Goal: Information Seeking & Learning: Learn about a topic

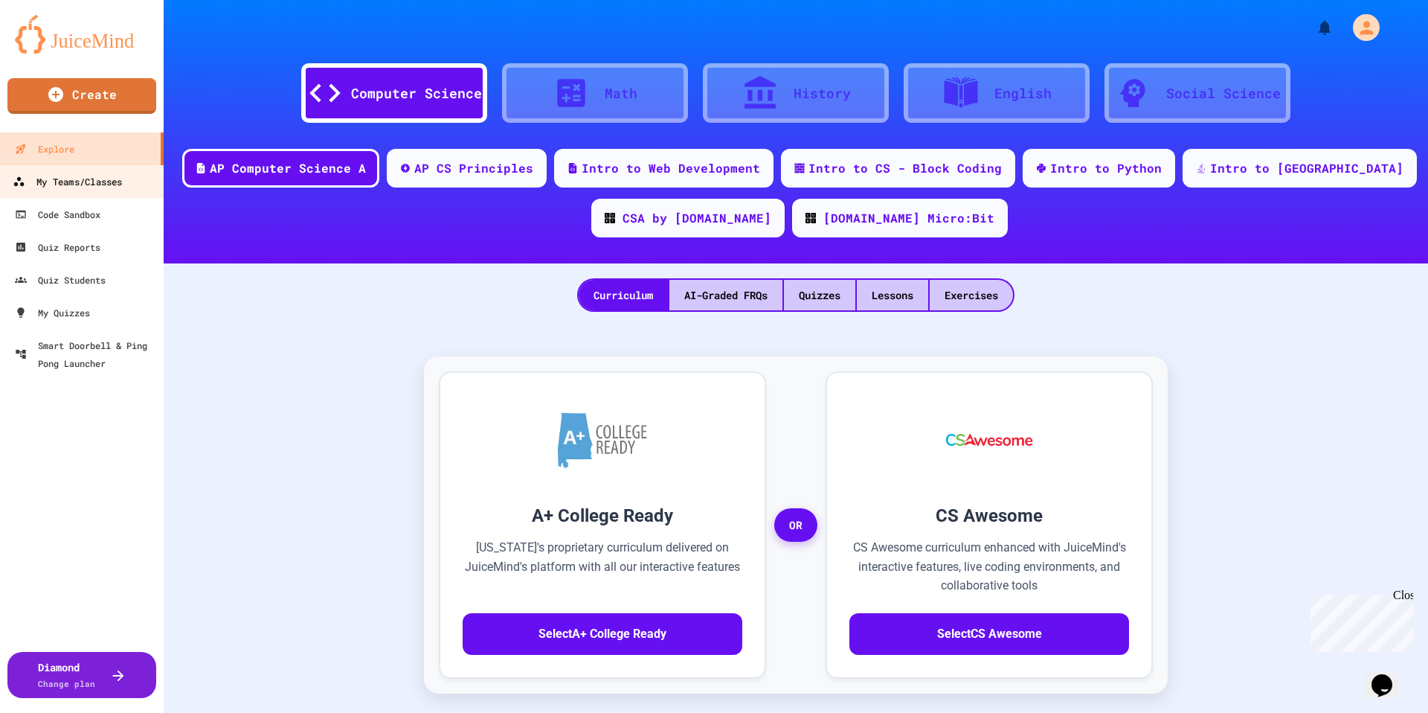
click at [87, 182] on div "My Teams/Classes" at bounding box center [67, 182] width 109 height 19
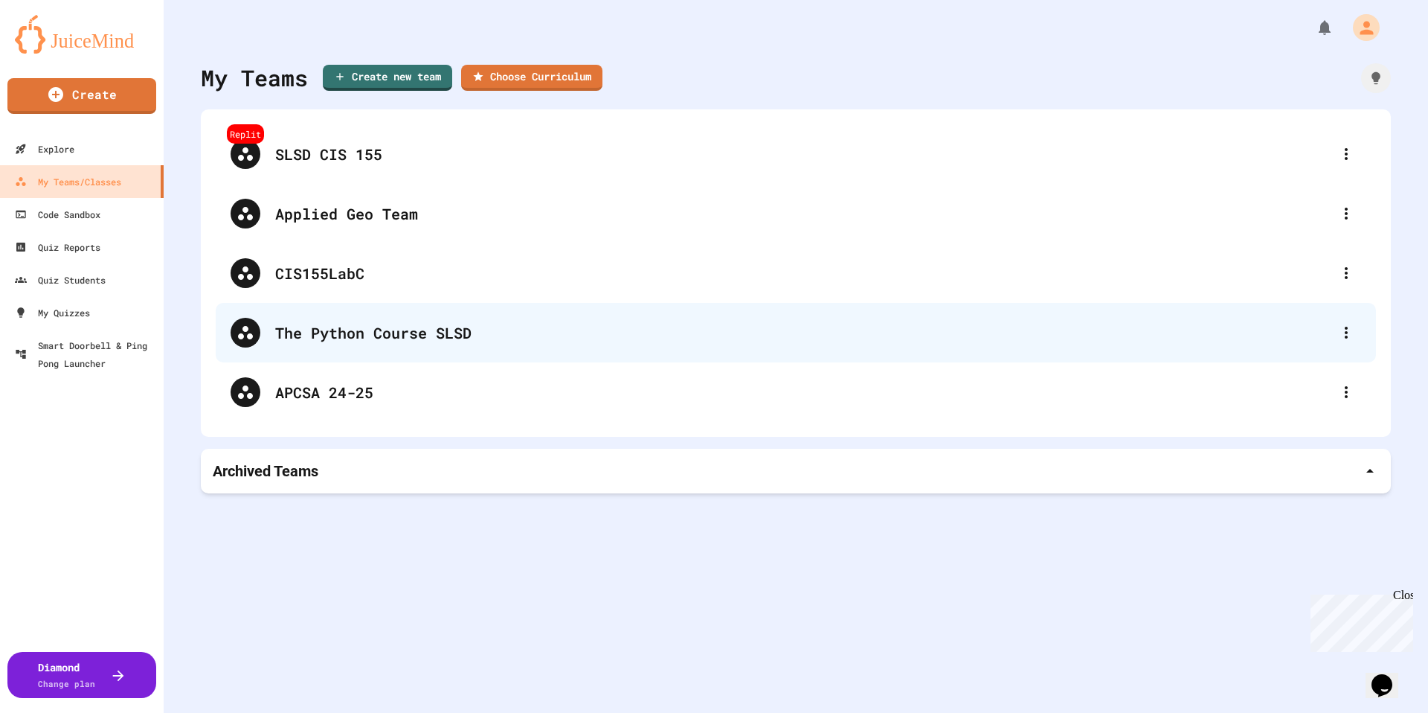
click at [360, 334] on div "The Python Course SLSD" at bounding box center [803, 332] width 1056 height 22
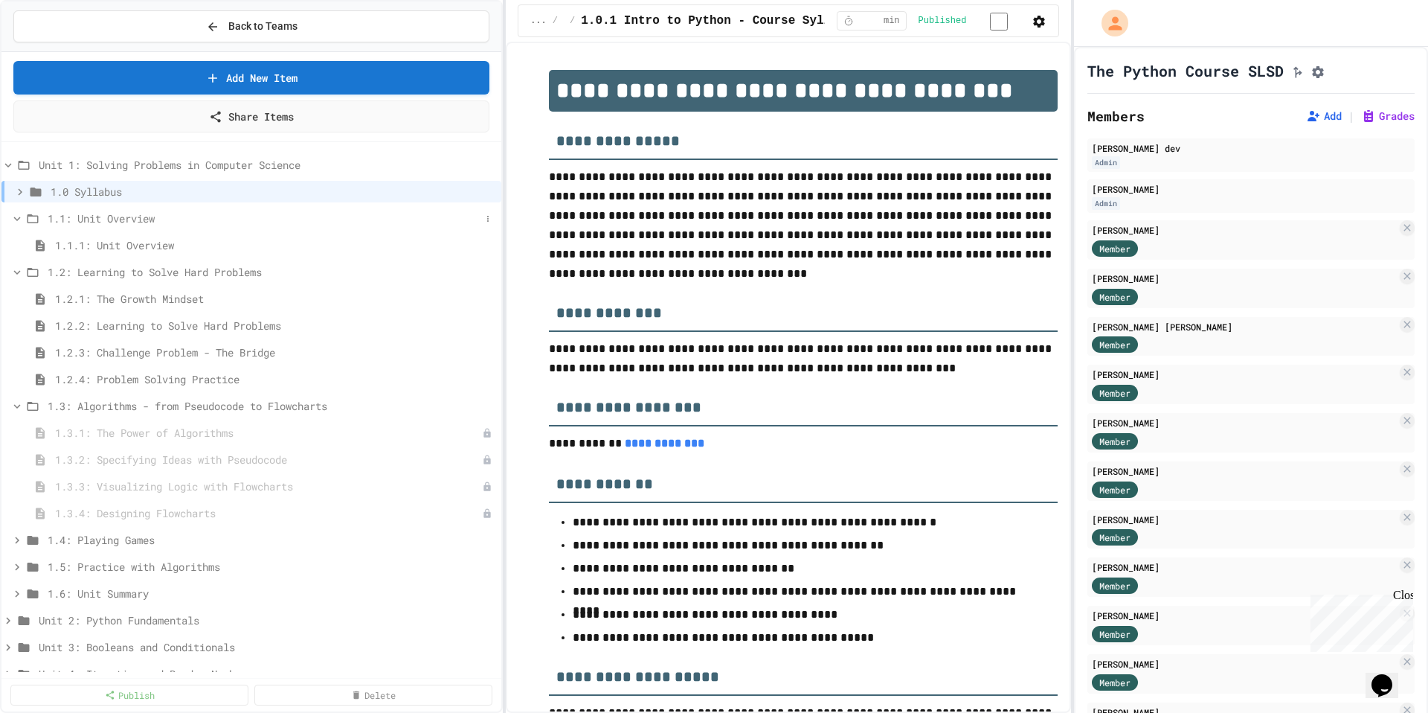
click at [108, 225] on span "1.1: Unit Overview" at bounding box center [264, 219] width 433 height 16
click at [108, 225] on span "1.1: Unit Overview" at bounding box center [272, 219] width 448 height 16
click at [108, 245] on span "1.1.1: Unit Overview" at bounding box center [267, 245] width 425 height 16
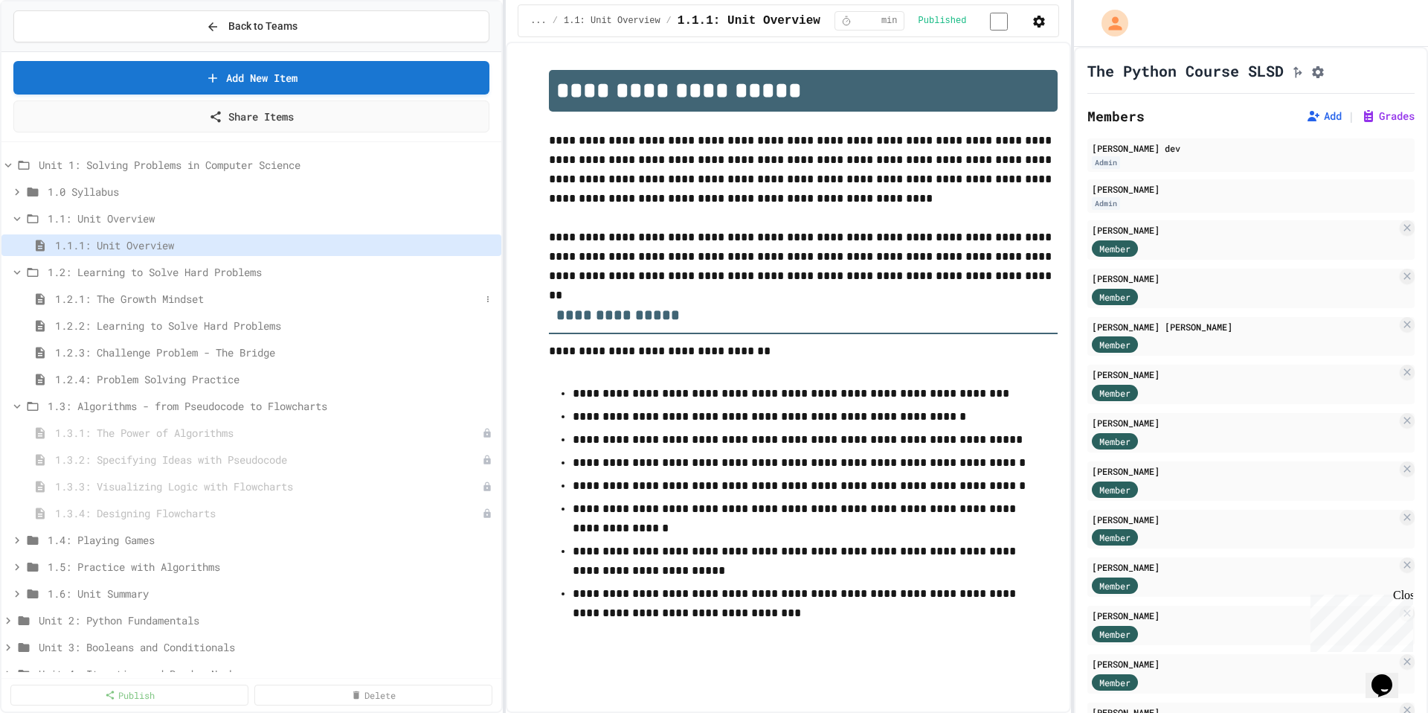
click at [170, 294] on span "1.2.1: The Growth Mindset" at bounding box center [267, 299] width 425 height 16
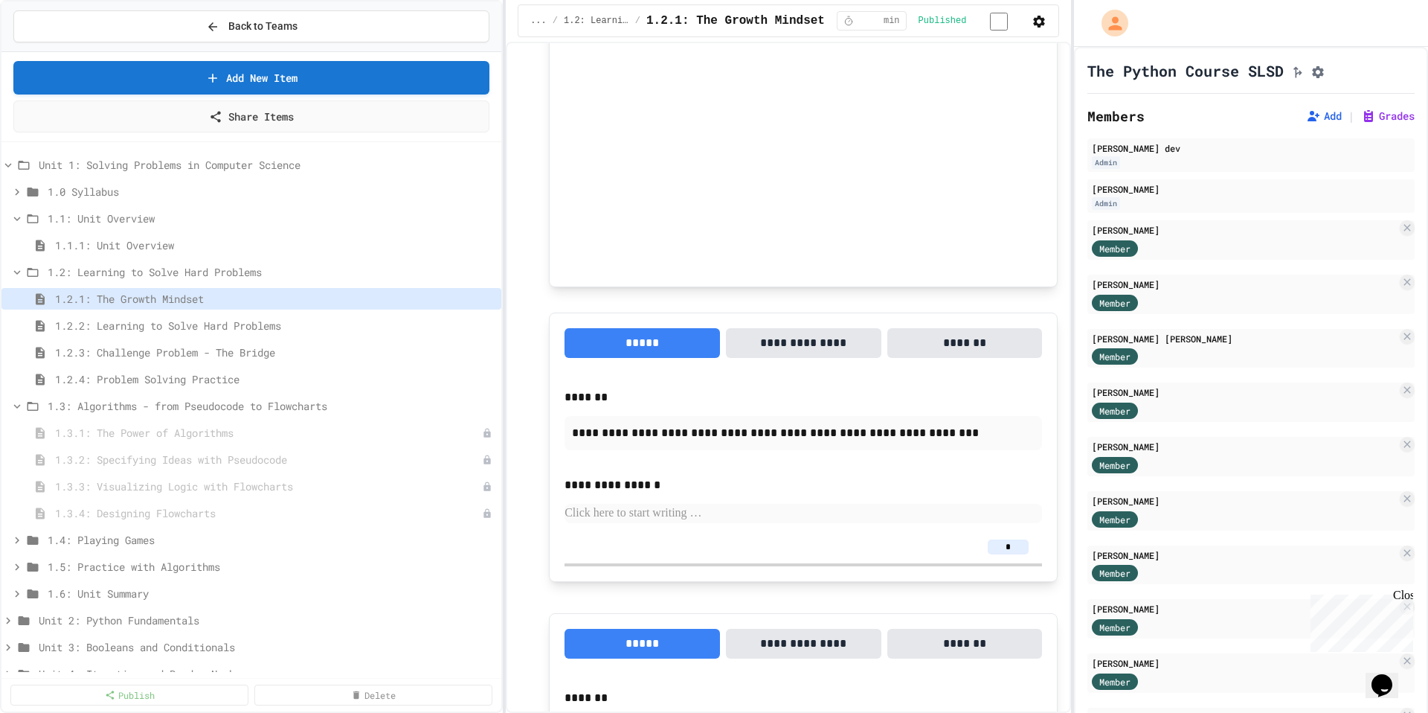
scroll to position [1162, 0]
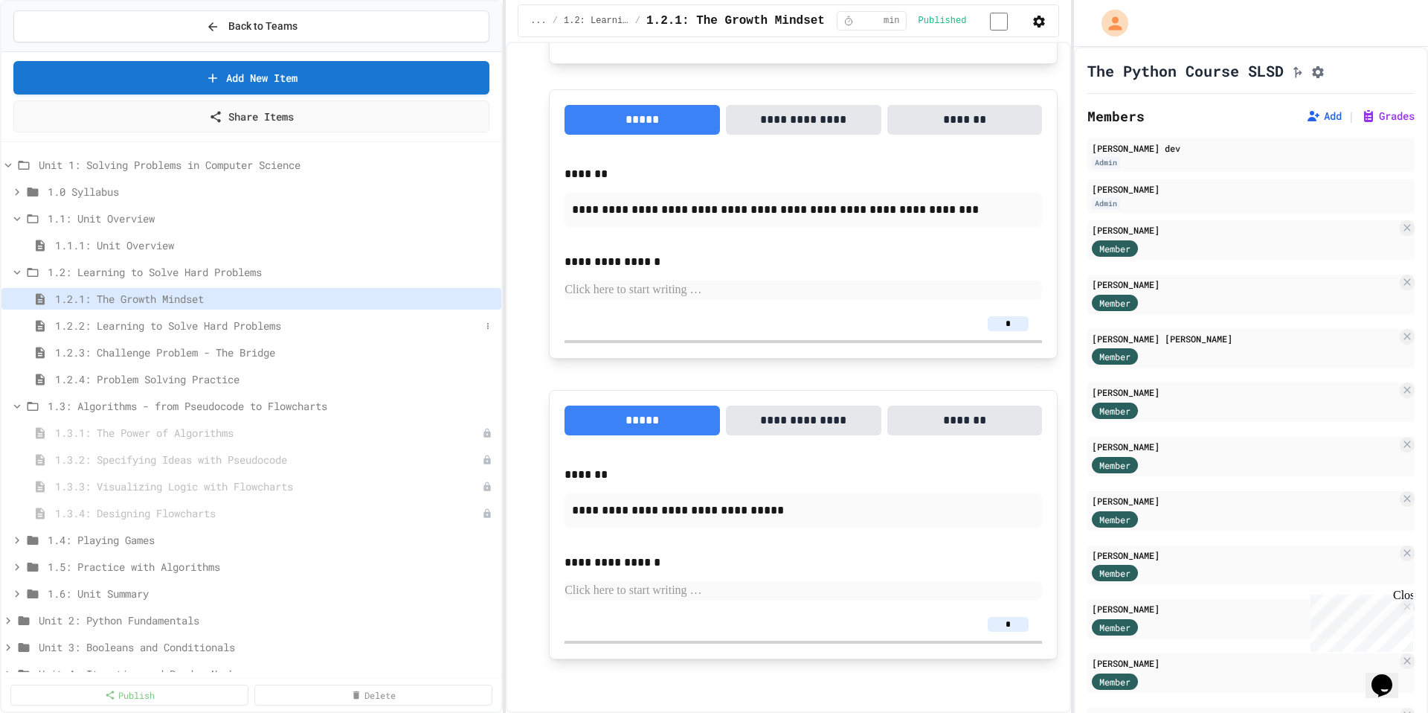
click at [192, 330] on span "1.2.2: Learning to Solve Hard Problems" at bounding box center [267, 326] width 425 height 16
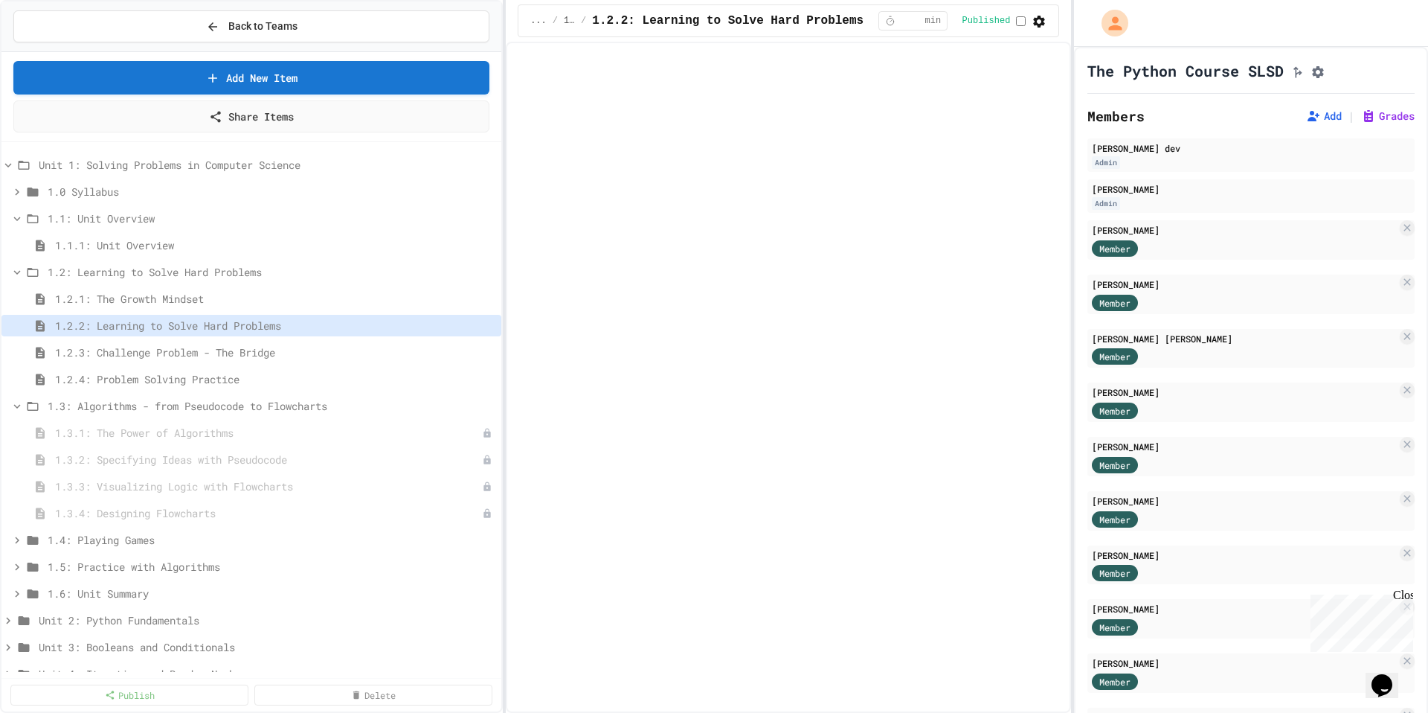
select select "***"
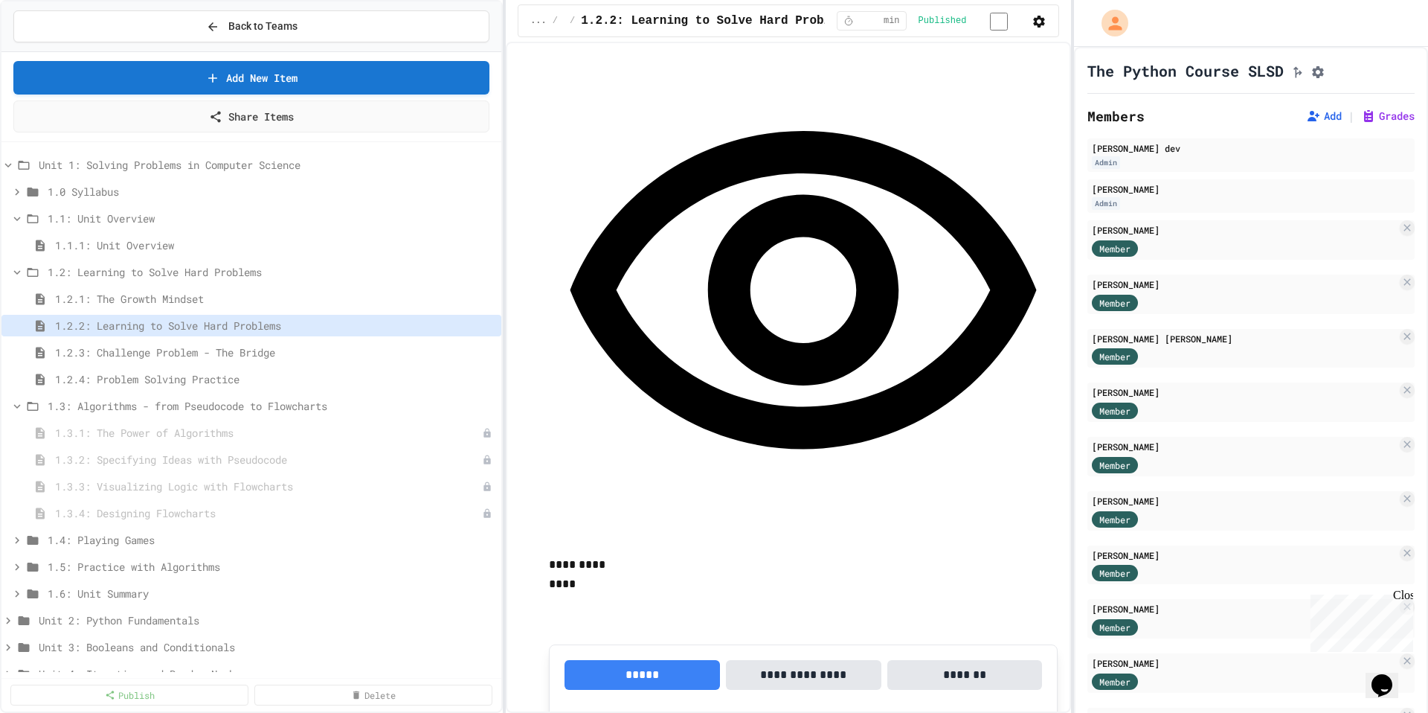
scroll to position [2066, 0]
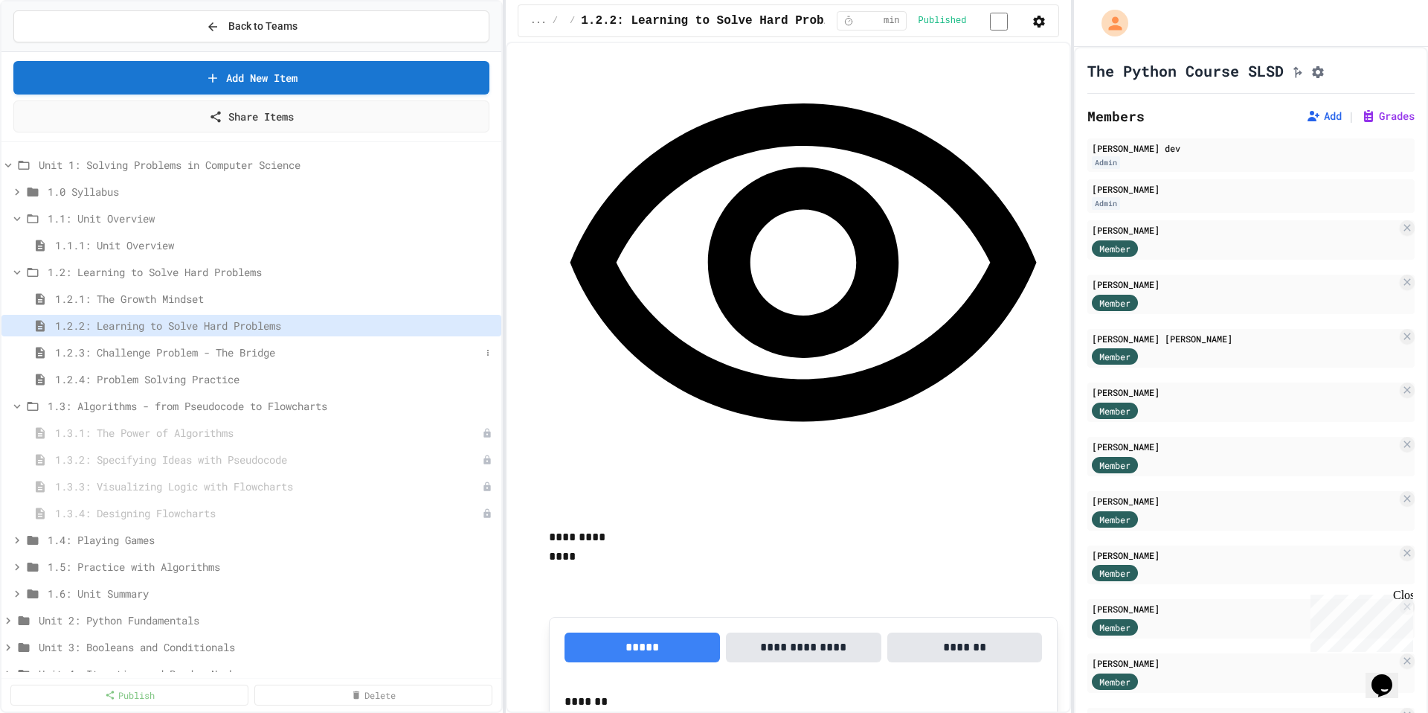
click at [205, 360] on div "1.2.3: Challenge Problem - The Bridge" at bounding box center [251, 352] width 500 height 22
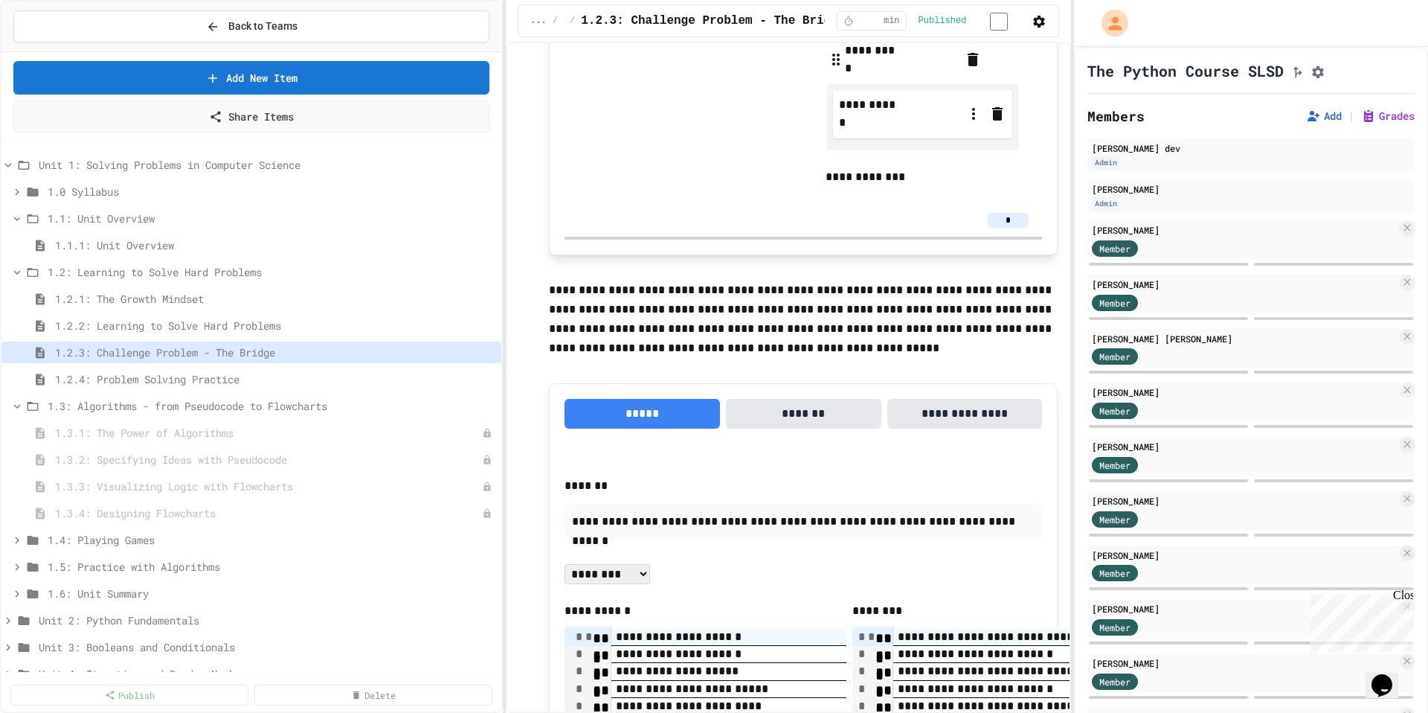
scroll to position [1756, 0]
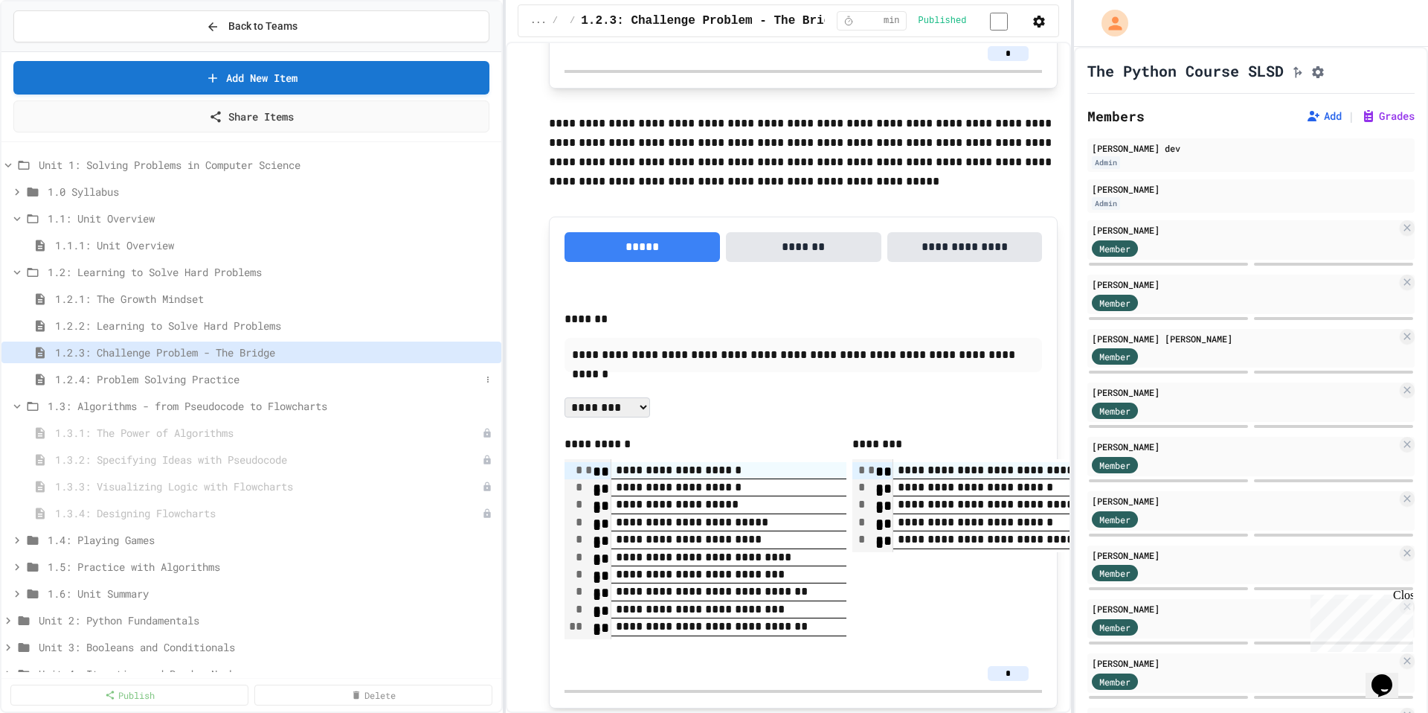
click at [100, 386] on span "1.2.4: Problem Solving Practice" at bounding box center [267, 379] width 425 height 16
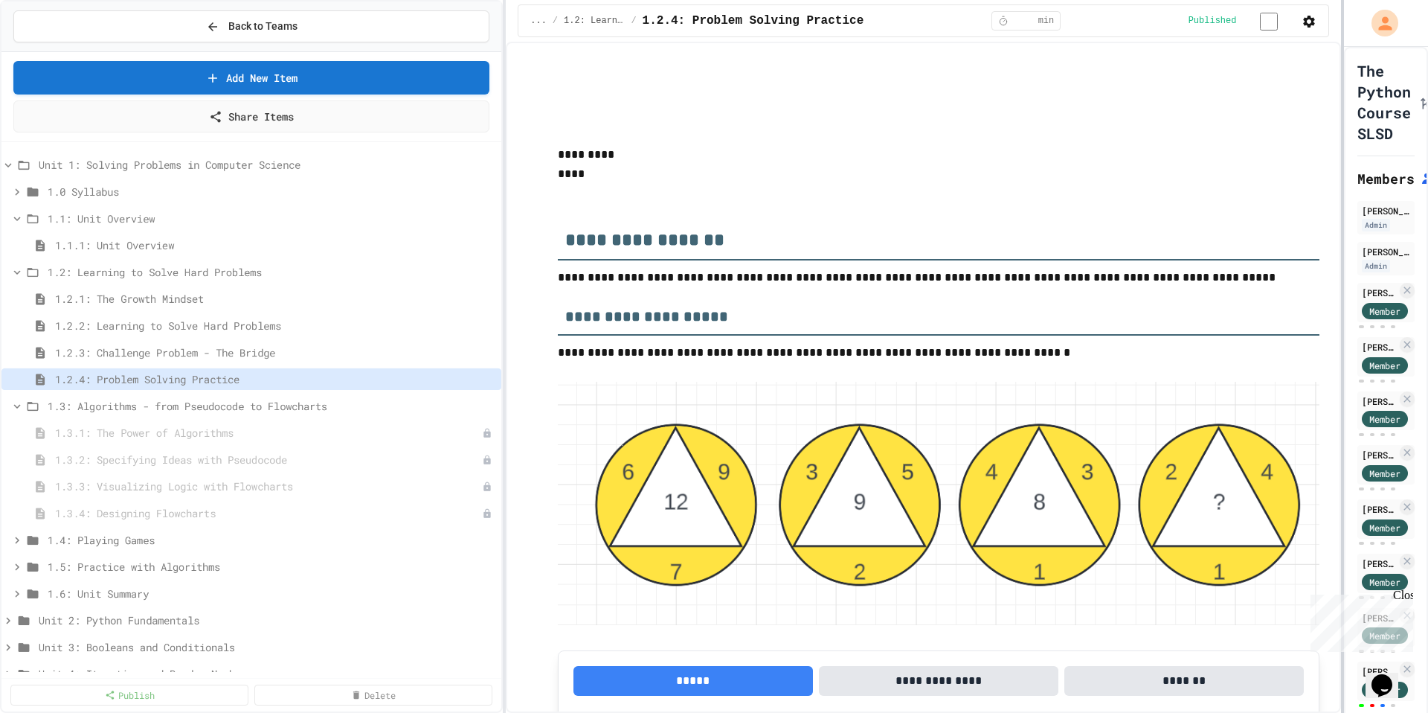
scroll to position [2130, 0]
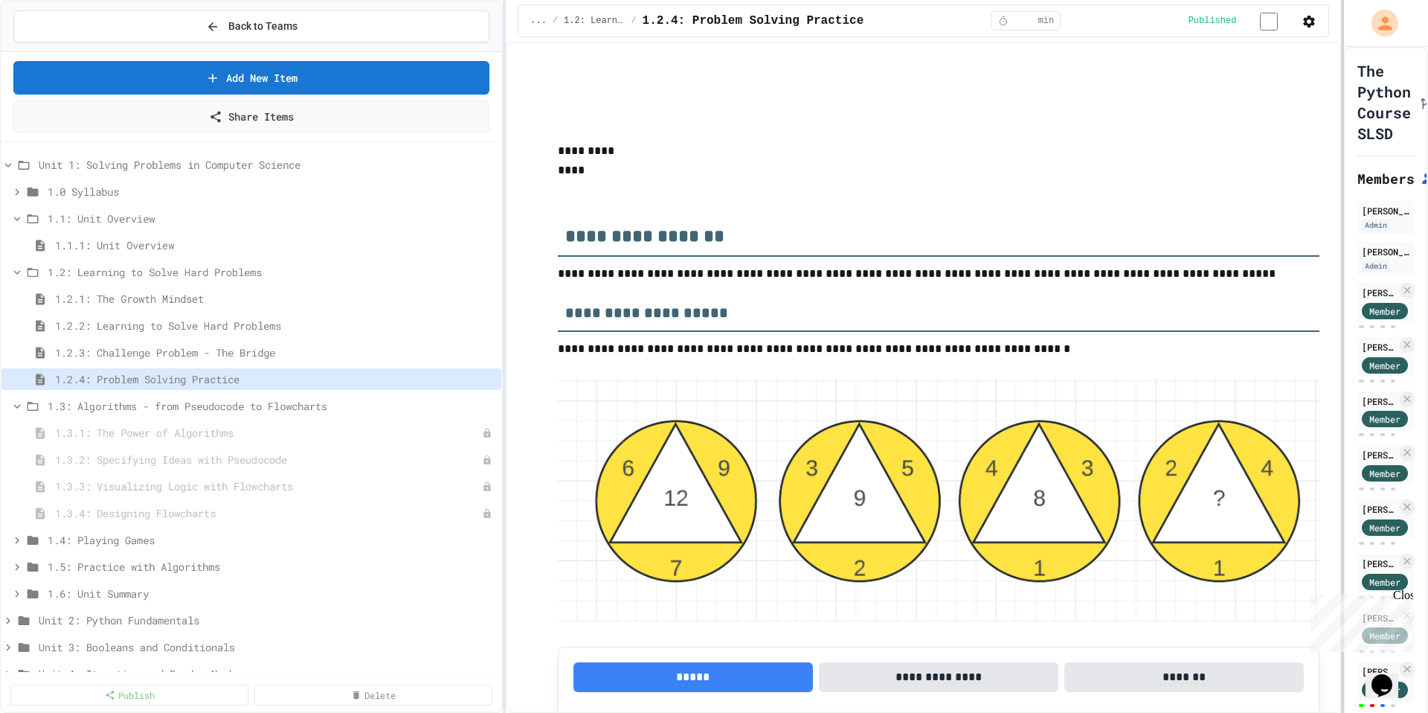
click at [1344, 346] on div "**********" at bounding box center [714, 356] width 1428 height 713
click at [1341, 303] on div at bounding box center [1342, 356] width 3 height 713
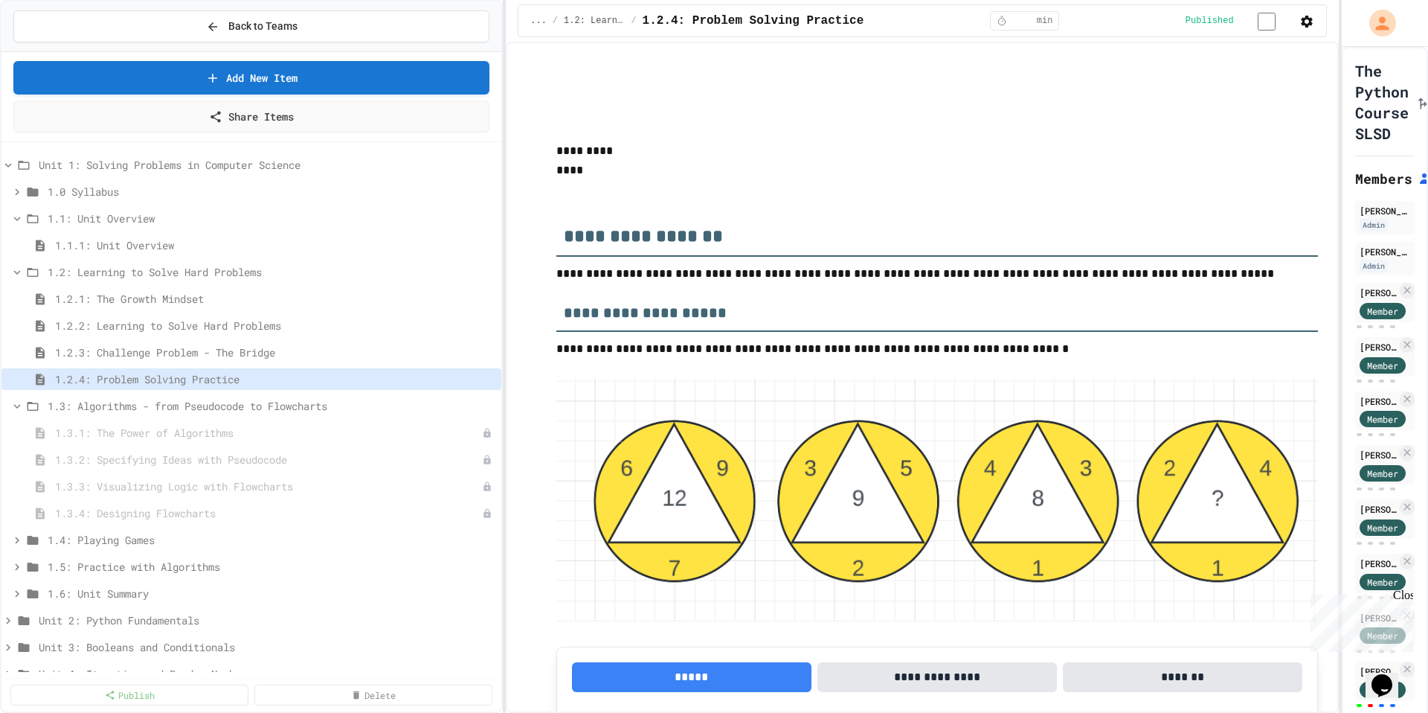
drag, startPoint x: 1018, startPoint y: 400, endPoint x: 1007, endPoint y: 345, distance: 56.0
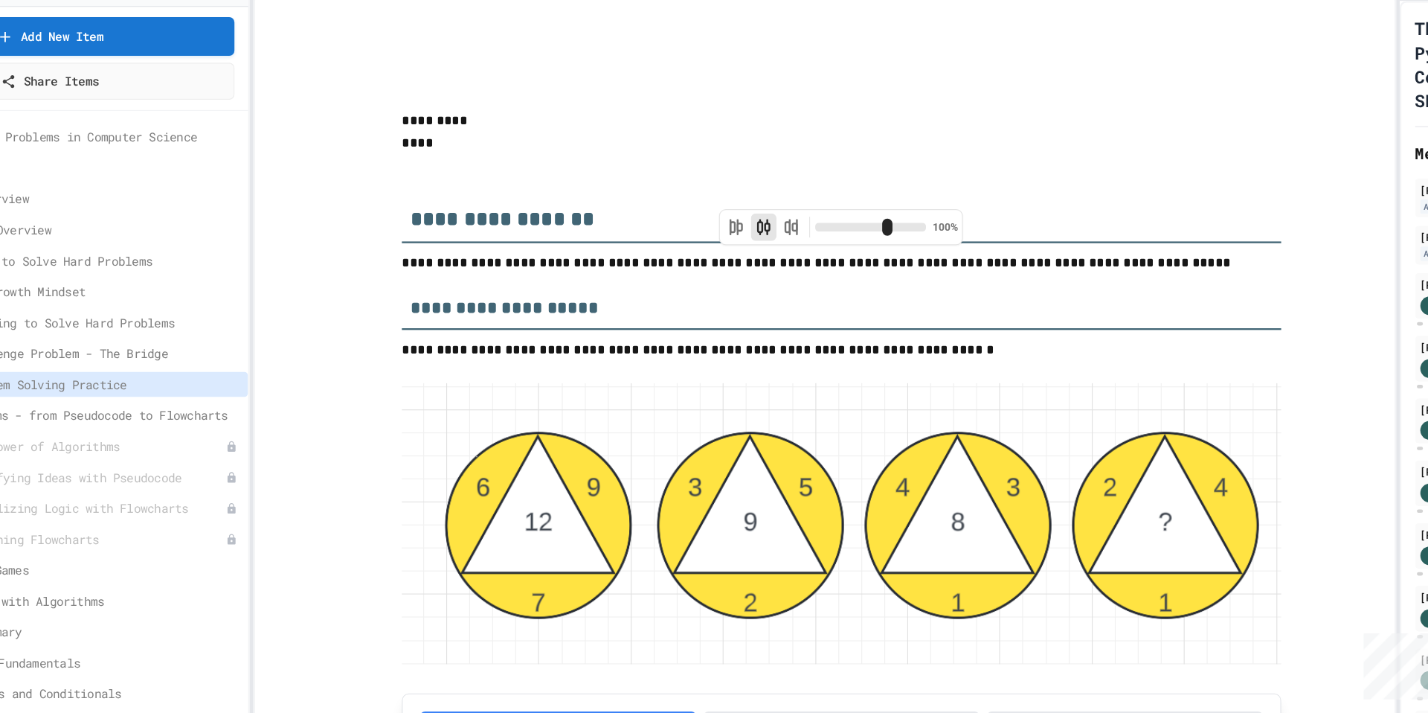
click at [343, 362] on div "**********" at bounding box center [714, 356] width 1428 height 713
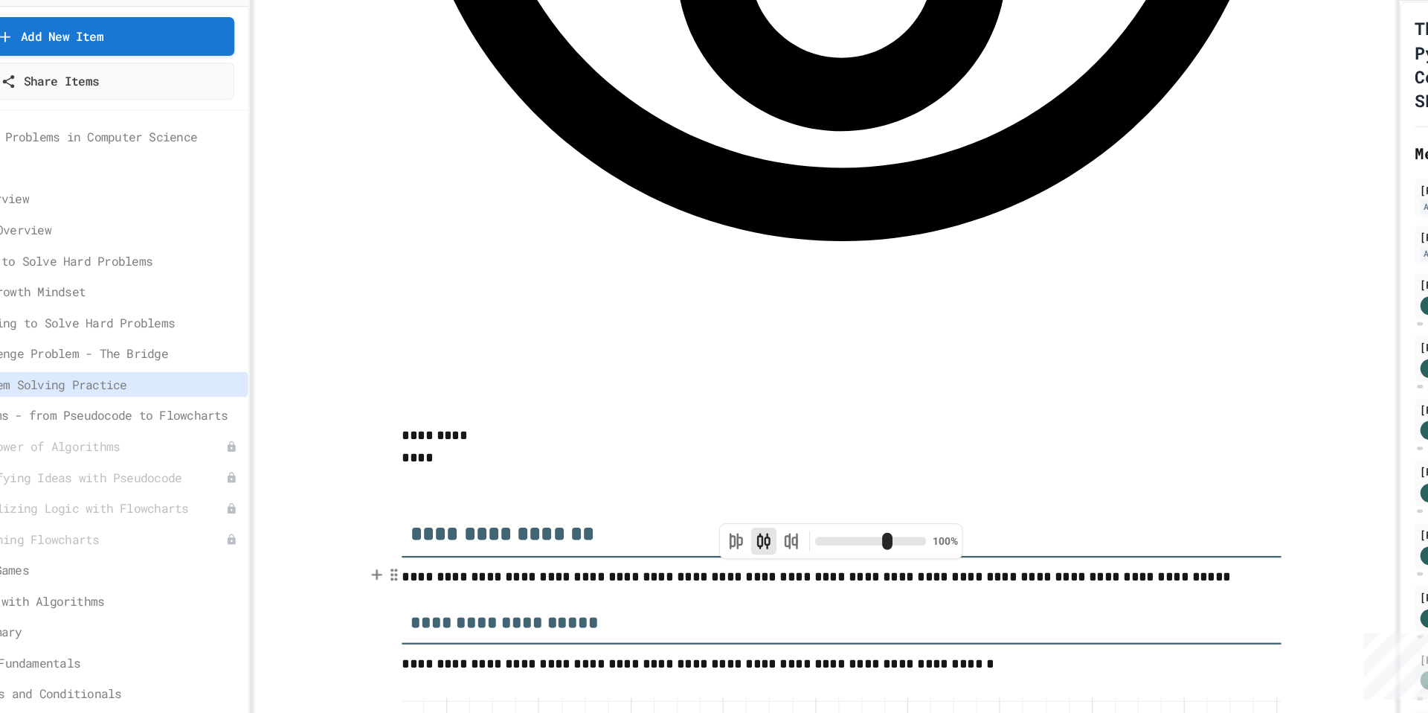
scroll to position [1710, 0]
